Goal: Communication & Community: Answer question/provide support

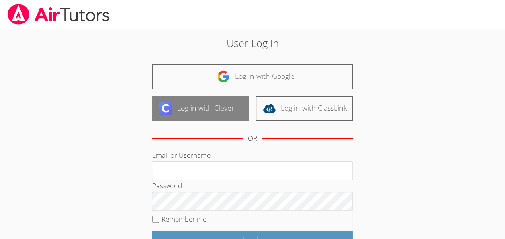
click at [235, 105] on link "Log in with Clever" at bounding box center [200, 108] width 97 height 25
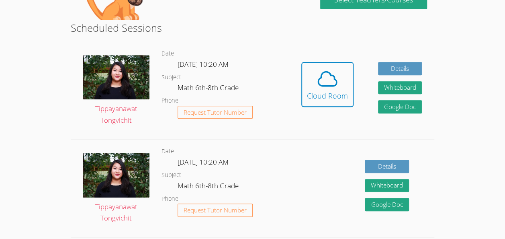
scroll to position [140, 0]
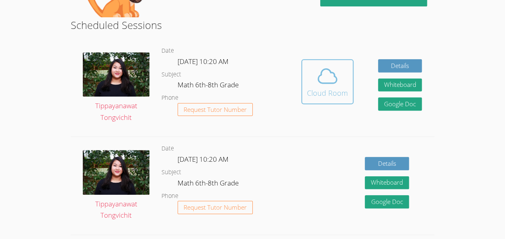
click at [326, 100] on button "Cloud Room" at bounding box center [327, 81] width 52 height 45
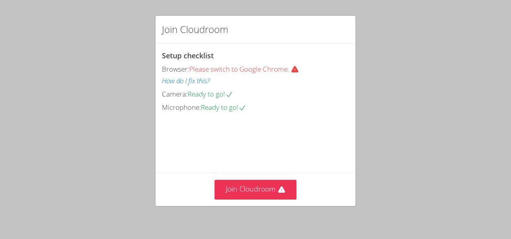
click at [247, 13] on div "Join Cloudroom Setup checklist Browser: Please switch to Google Chrome. How do …" at bounding box center [255, 119] width 511 height 239
drag, startPoint x: 247, startPoint y: 13, endPoint x: 245, endPoint y: 24, distance: 11.7
click at [245, 24] on div "Join Cloudroom Setup checklist Browser: Please switch to Google Chrome. How do …" at bounding box center [255, 119] width 511 height 239
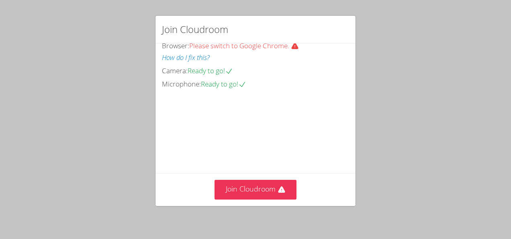
scroll to position [60, 0]
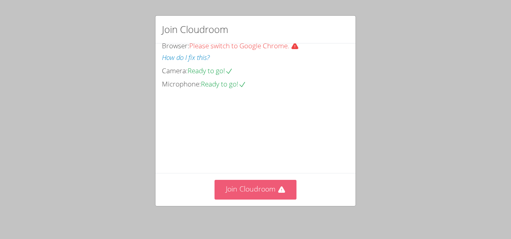
click at [220, 190] on button "Join Cloudroom" at bounding box center [255, 190] width 82 height 20
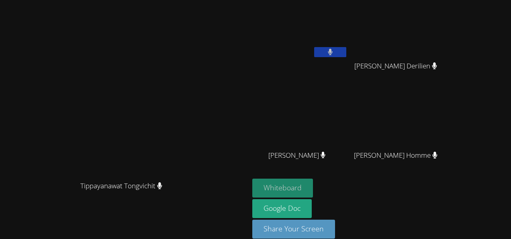
click at [313, 185] on button "Whiteboard" at bounding box center [282, 187] width 61 height 19
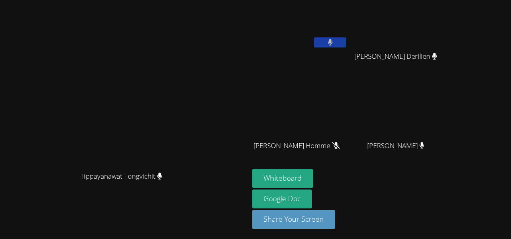
scroll to position [0, 0]
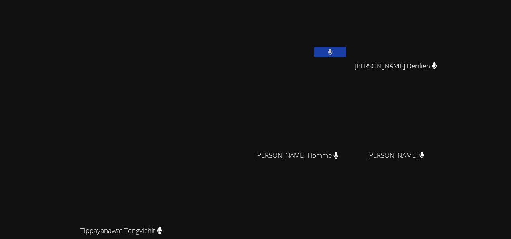
click at [346, 54] on button at bounding box center [330, 52] width 32 height 10
drag, startPoint x: 378, startPoint y: 57, endPoint x: 377, endPoint y: 47, distance: 10.1
click at [346, 47] on div at bounding box center [330, 53] width 32 height 12
click at [346, 47] on button at bounding box center [330, 52] width 32 height 10
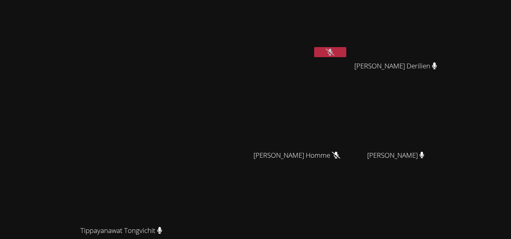
click at [346, 50] on button at bounding box center [330, 52] width 32 height 10
click at [334, 49] on icon at bounding box center [330, 52] width 8 height 7
click at [348, 77] on div "Tyriq Butler" at bounding box center [300, 46] width 96 height 86
click at [346, 49] on button at bounding box center [330, 52] width 32 height 10
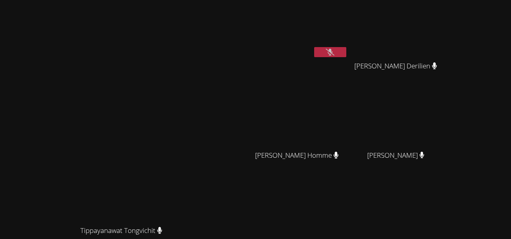
click at [346, 49] on button at bounding box center [330, 52] width 32 height 10
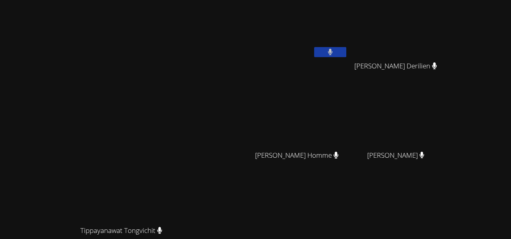
click at [346, 49] on button at bounding box center [330, 52] width 32 height 10
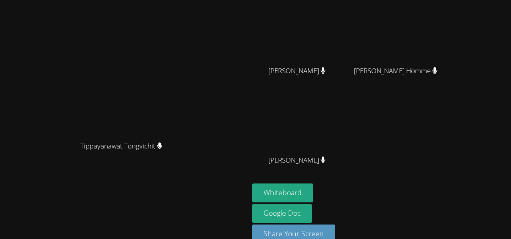
scroll to position [99, 0]
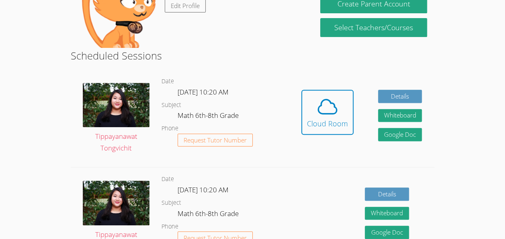
scroll to position [130, 0]
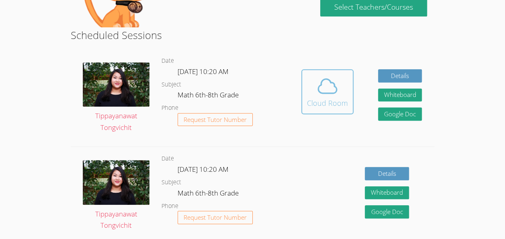
click at [328, 110] on button "Cloud Room" at bounding box center [327, 91] width 52 height 45
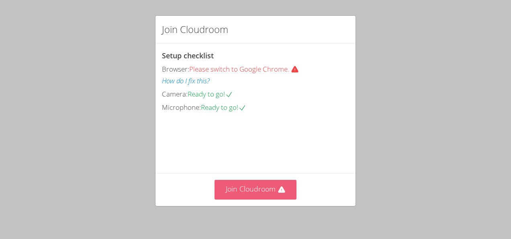
click at [243, 196] on button "Join Cloudroom" at bounding box center [255, 190] width 82 height 20
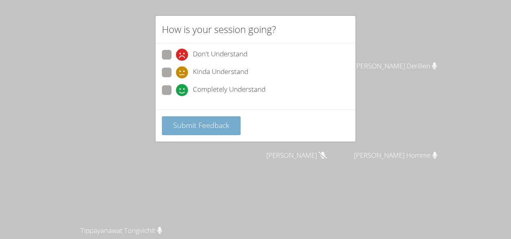
click at [210, 116] on button "Submit Feedback" at bounding box center [201, 125] width 79 height 19
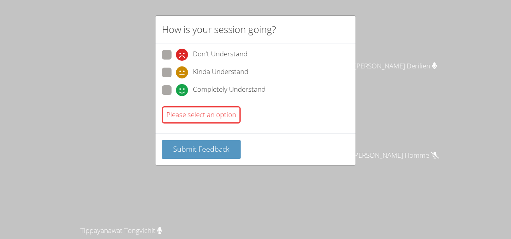
click at [176, 96] on span at bounding box center [176, 96] width 0 height 0
click at [176, 86] on input "Completely Understand" at bounding box center [179, 88] width 7 height 7
radio input "true"
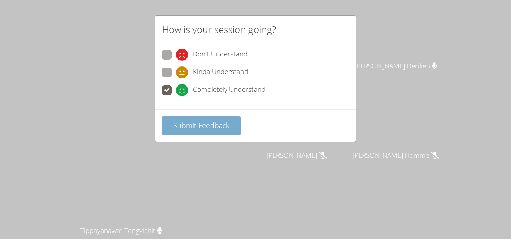
click at [185, 130] on button "Submit Feedback" at bounding box center [201, 125] width 79 height 19
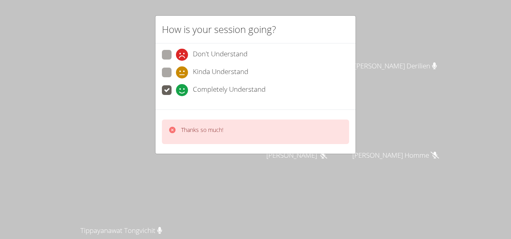
click at [207, 113] on div "Thanks so much!" at bounding box center [255, 131] width 200 height 44
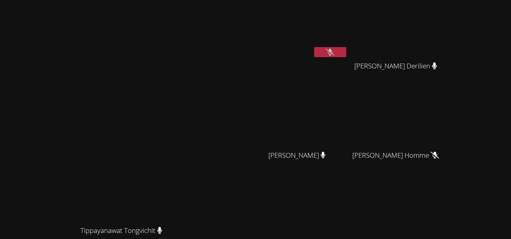
click at [346, 47] on button at bounding box center [330, 52] width 32 height 10
